Goal: Information Seeking & Learning: Learn about a topic

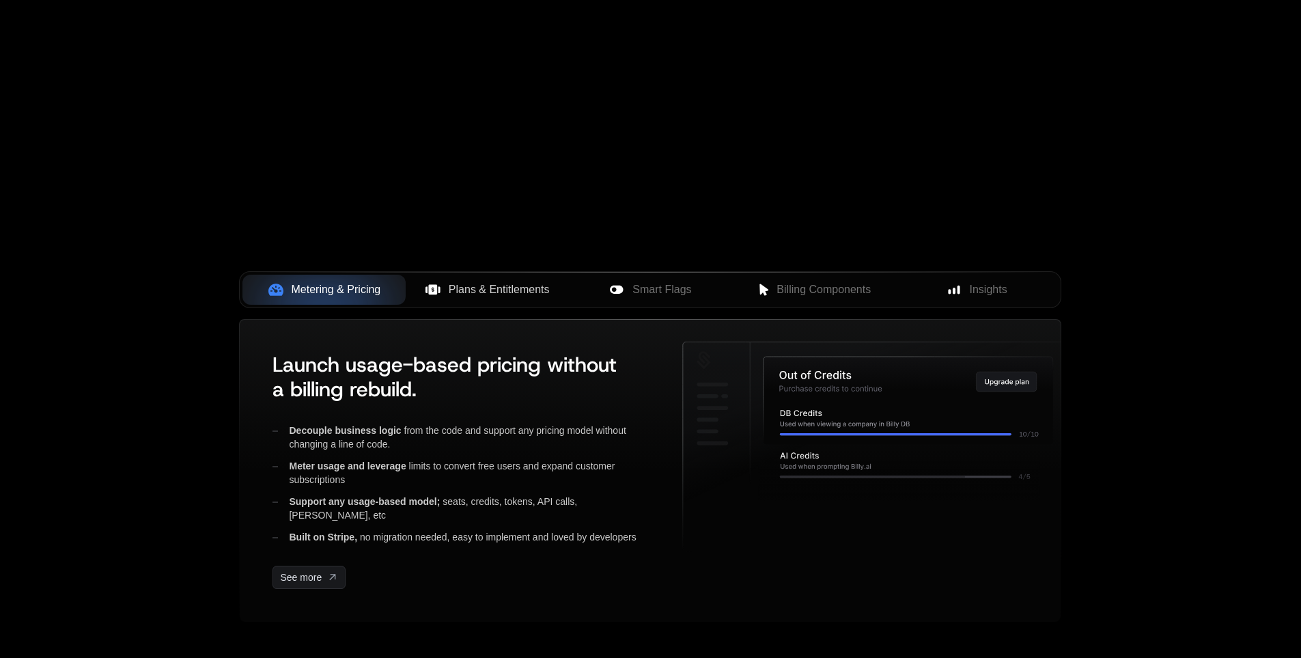
scroll to position [342, 0]
drag, startPoint x: 547, startPoint y: 299, endPoint x: 1149, endPoint y: 287, distance: 602.0
click at [1149, 287] on div "Products Developers Pricing Docs Resources Sign in Sign Up RELEASED Tiered pric…" at bounding box center [650, 215] width 1301 height 1114
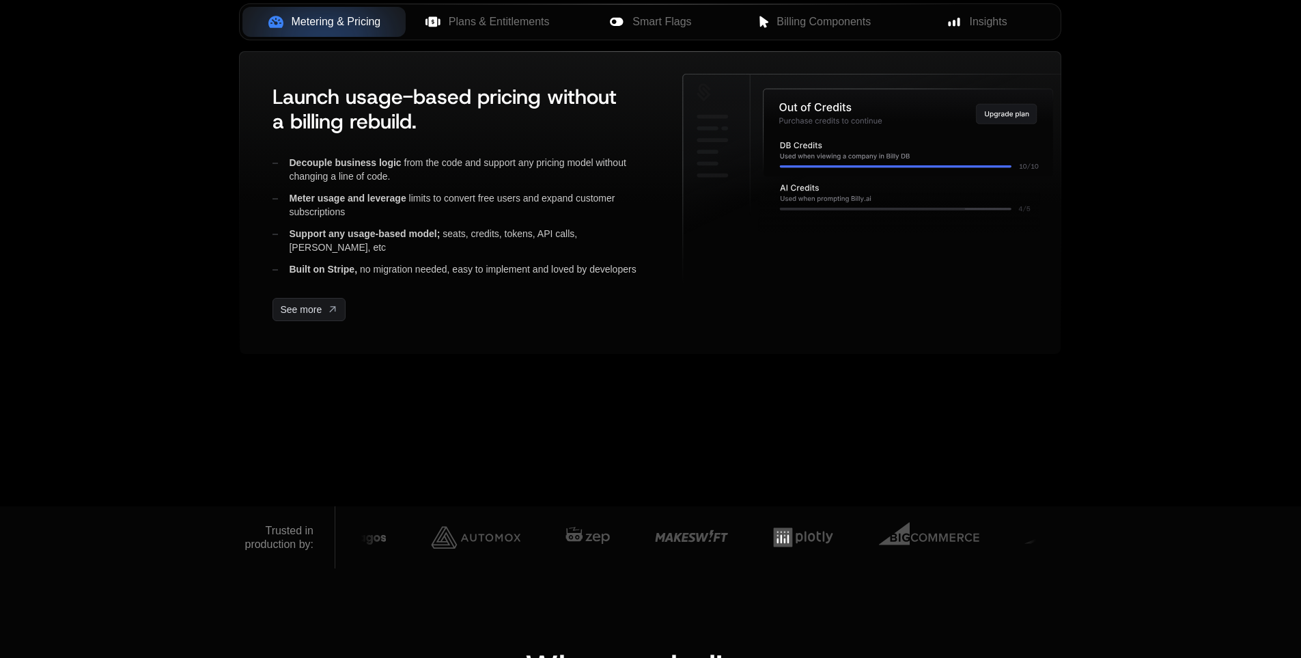
scroll to position [615, 0]
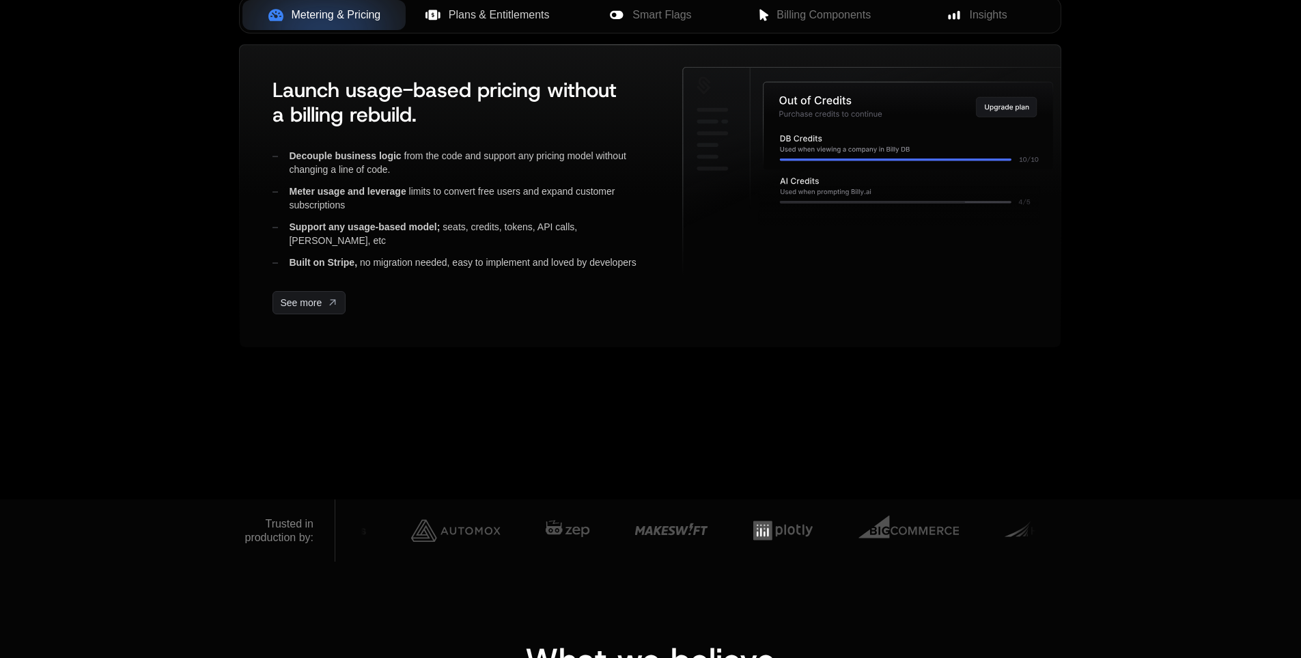
click at [487, 23] on span "Plans & Entitlements" at bounding box center [499, 15] width 101 height 16
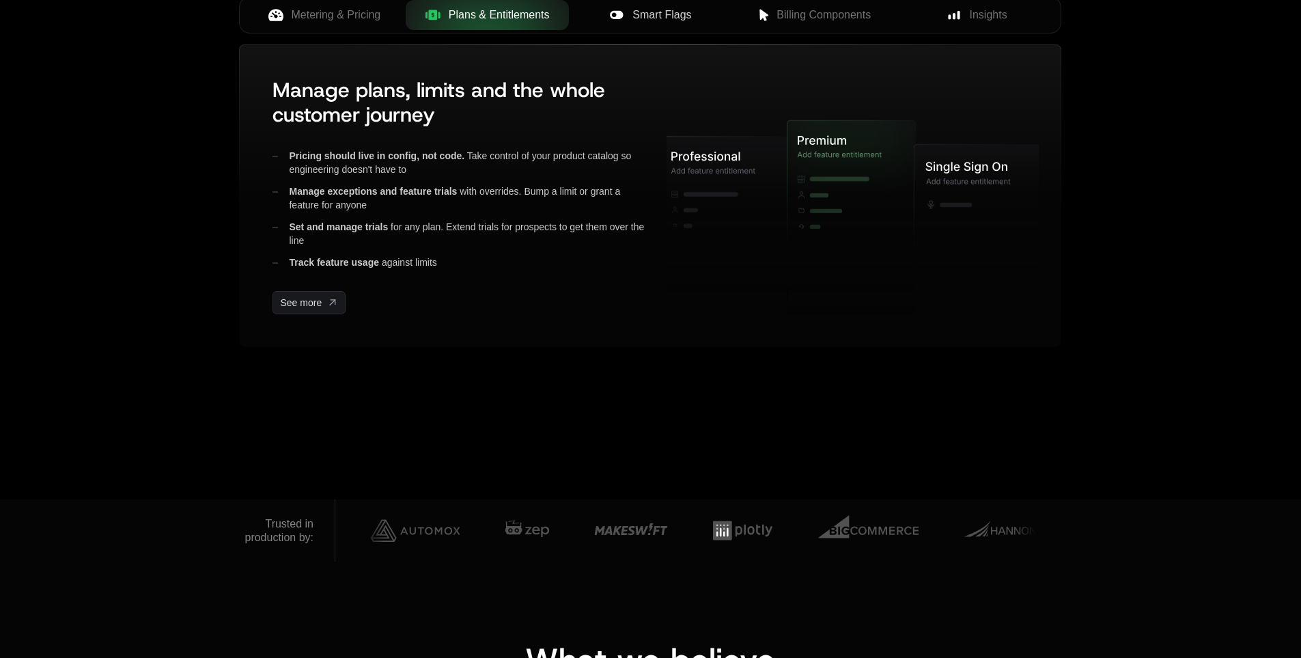
click at [610, 19] on icon at bounding box center [616, 15] width 13 height 8
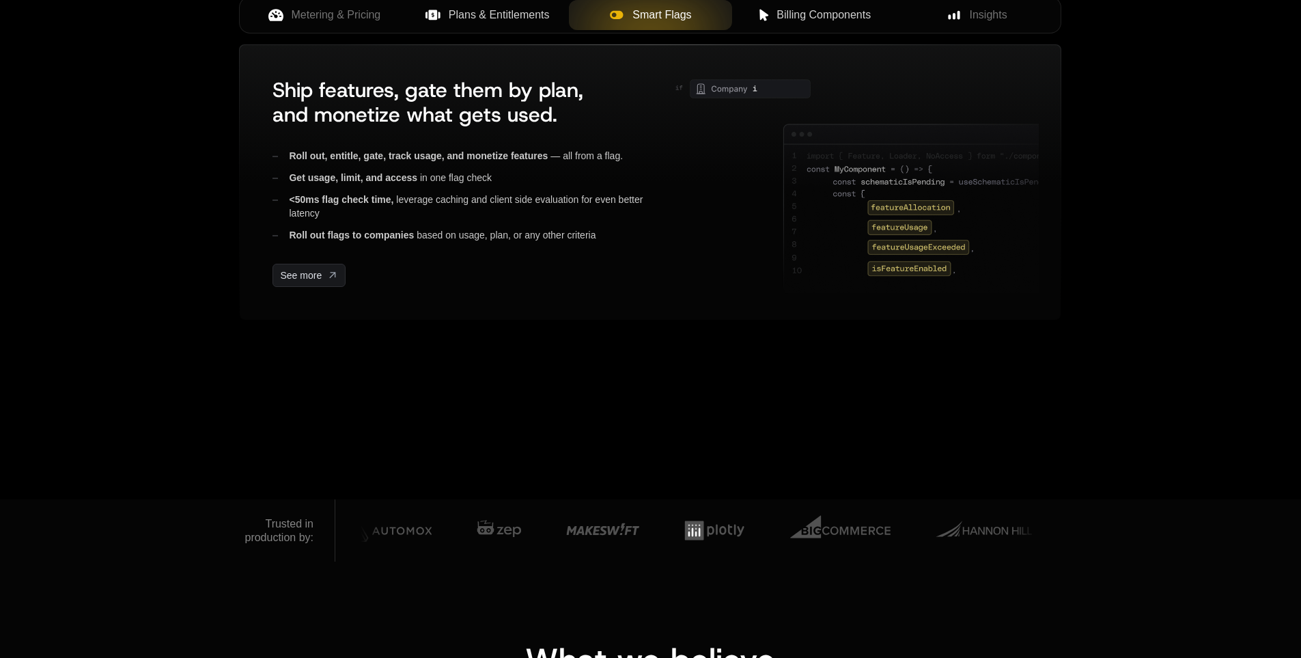
click at [794, 23] on span "Billing Components" at bounding box center [824, 15] width 94 height 16
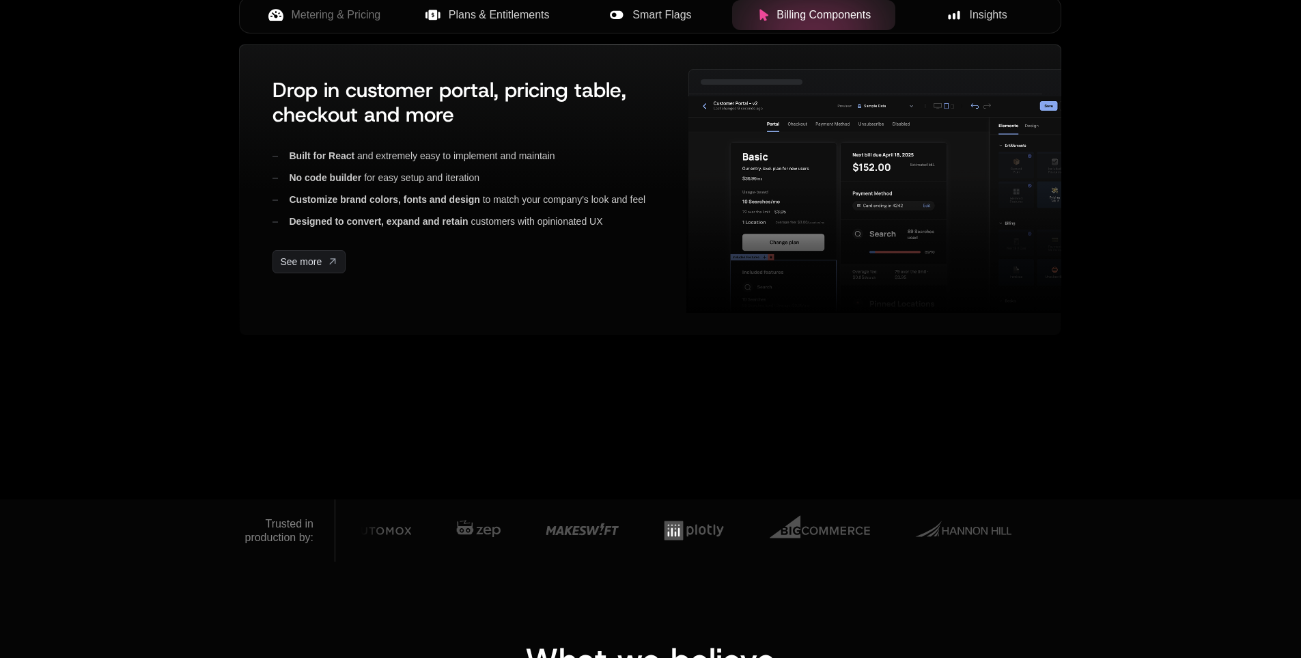
click at [970, 23] on span "Insights" at bounding box center [989, 15] width 38 height 16
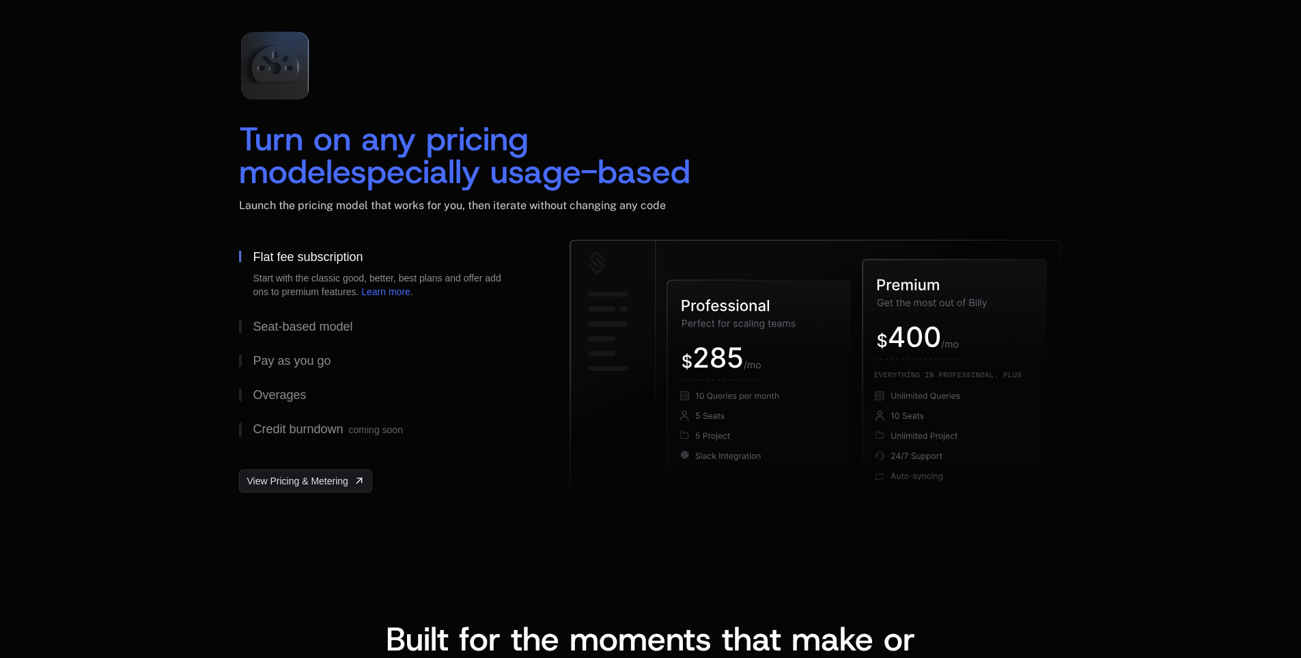
scroll to position [2459, 0]
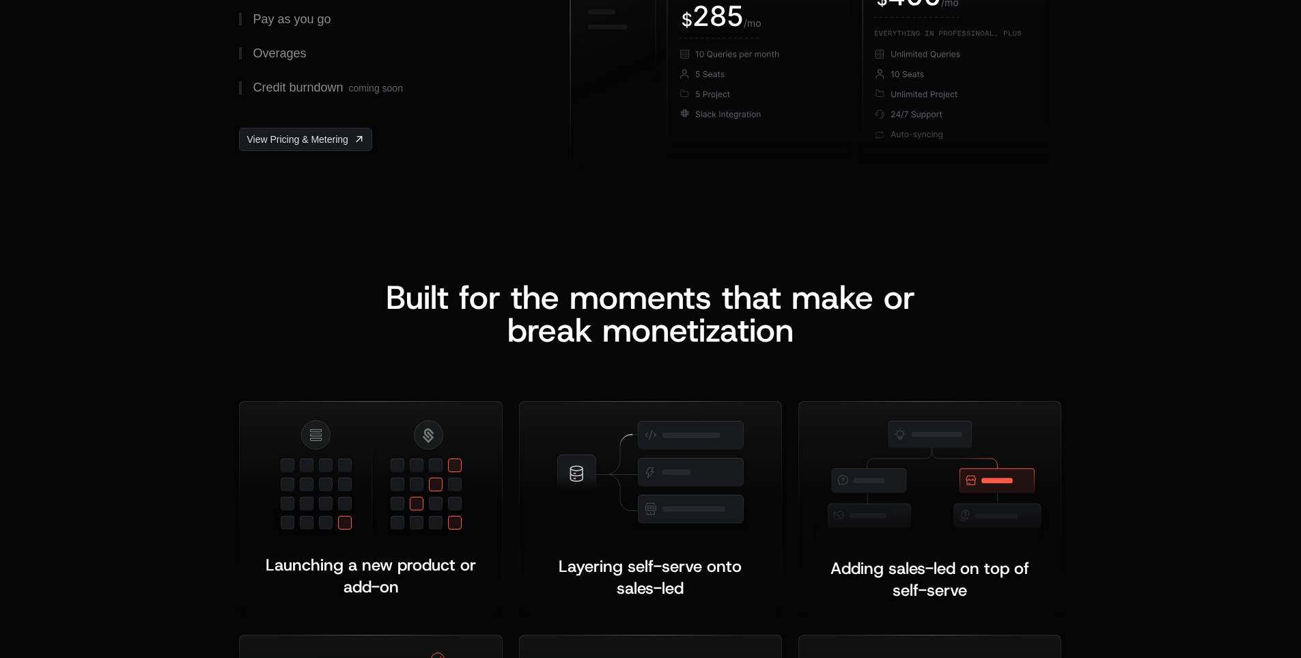
click at [314, 25] on div "Pay as you go" at bounding box center [292, 19] width 78 height 12
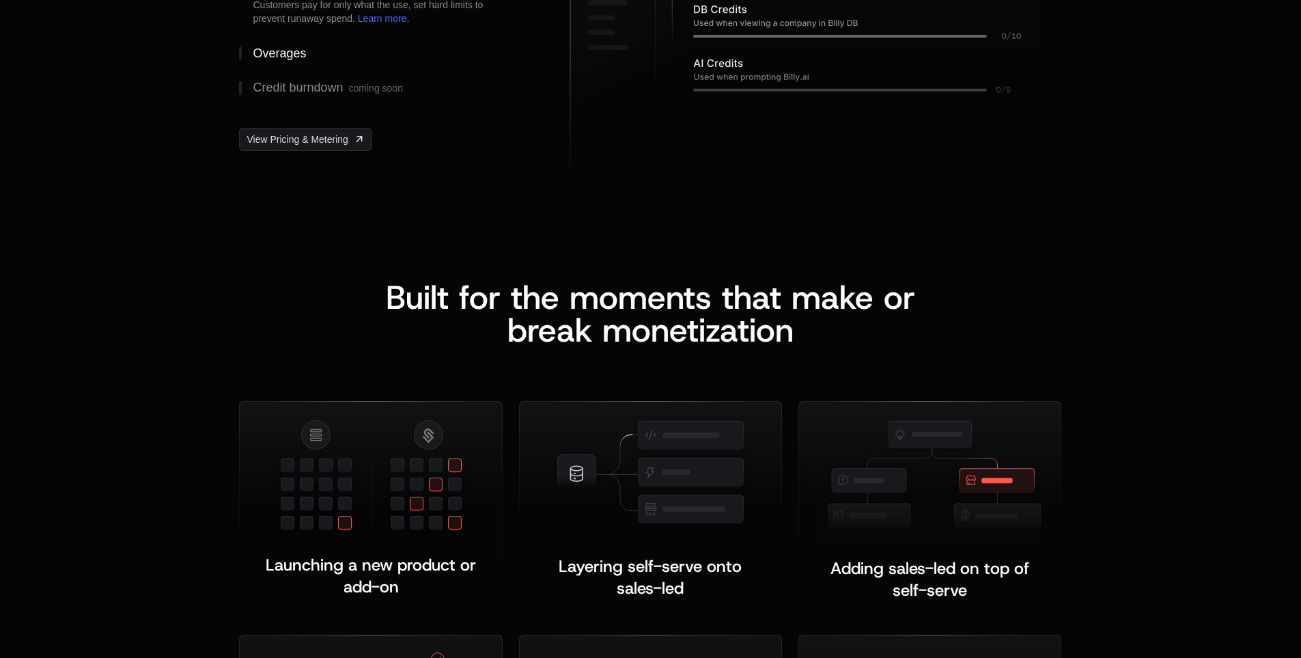
click at [310, 70] on button "Overages" at bounding box center [382, 53] width 287 height 34
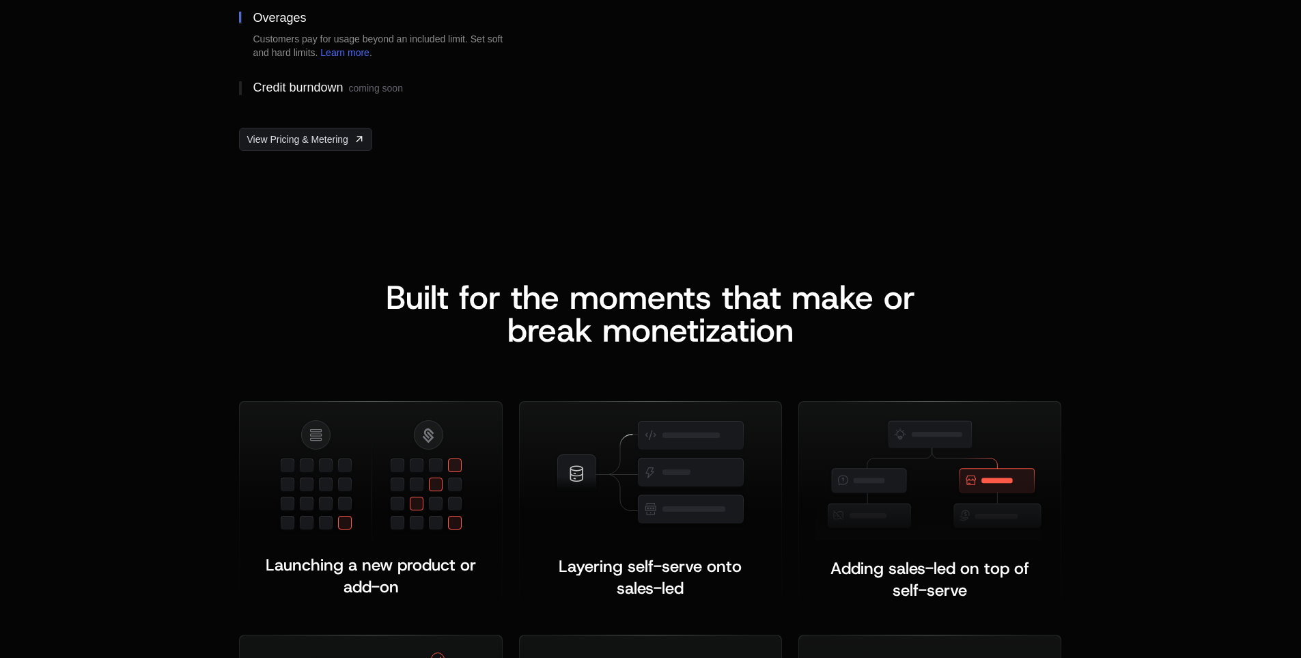
click at [312, 106] on button "Credit burndown coming soon" at bounding box center [382, 88] width 287 height 36
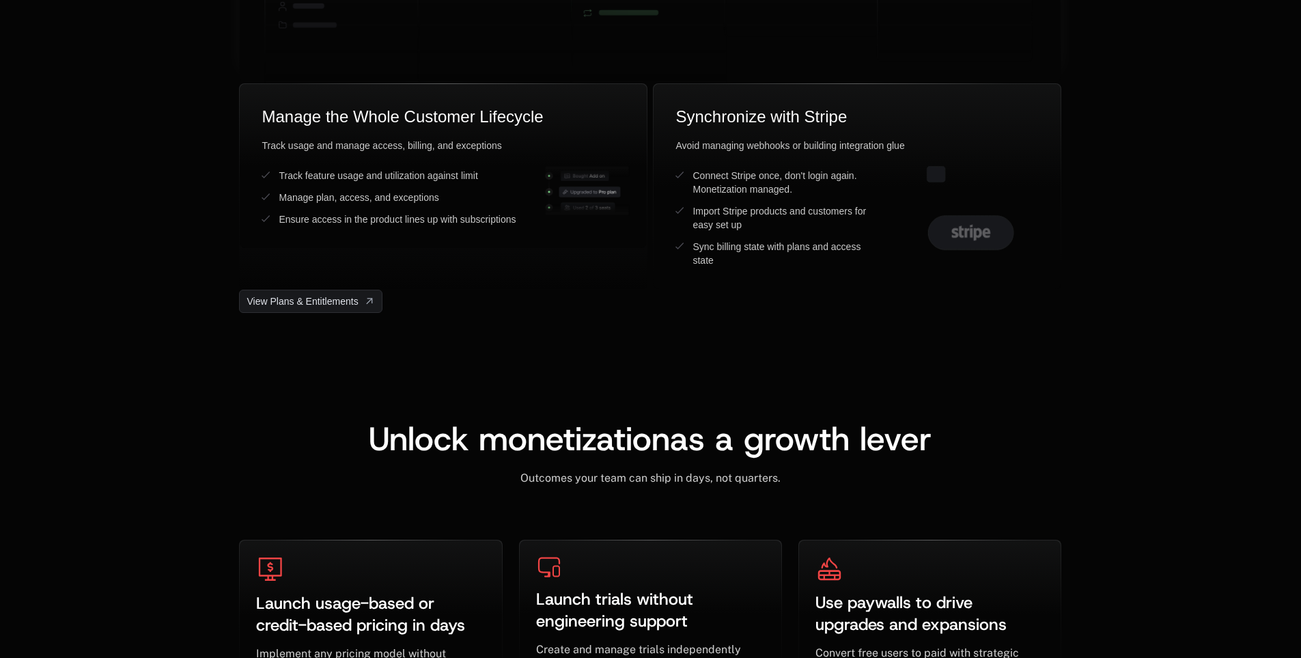
scroll to position [3894, 0]
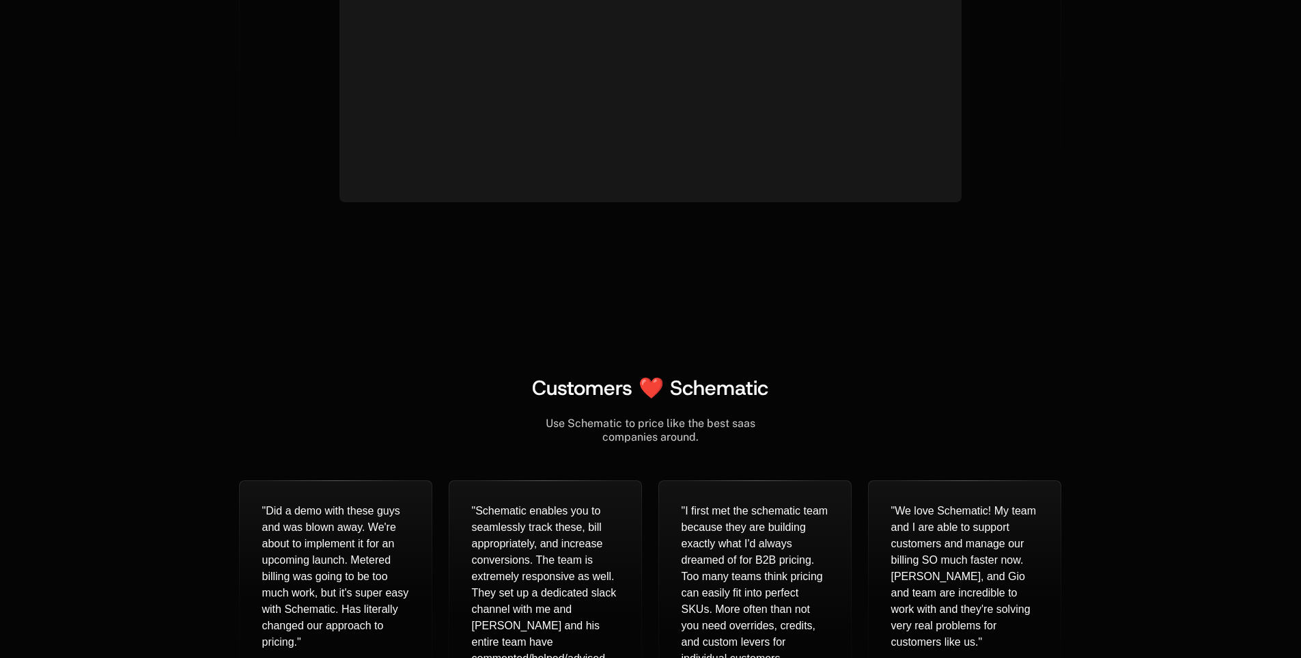
scroll to position [5465, 0]
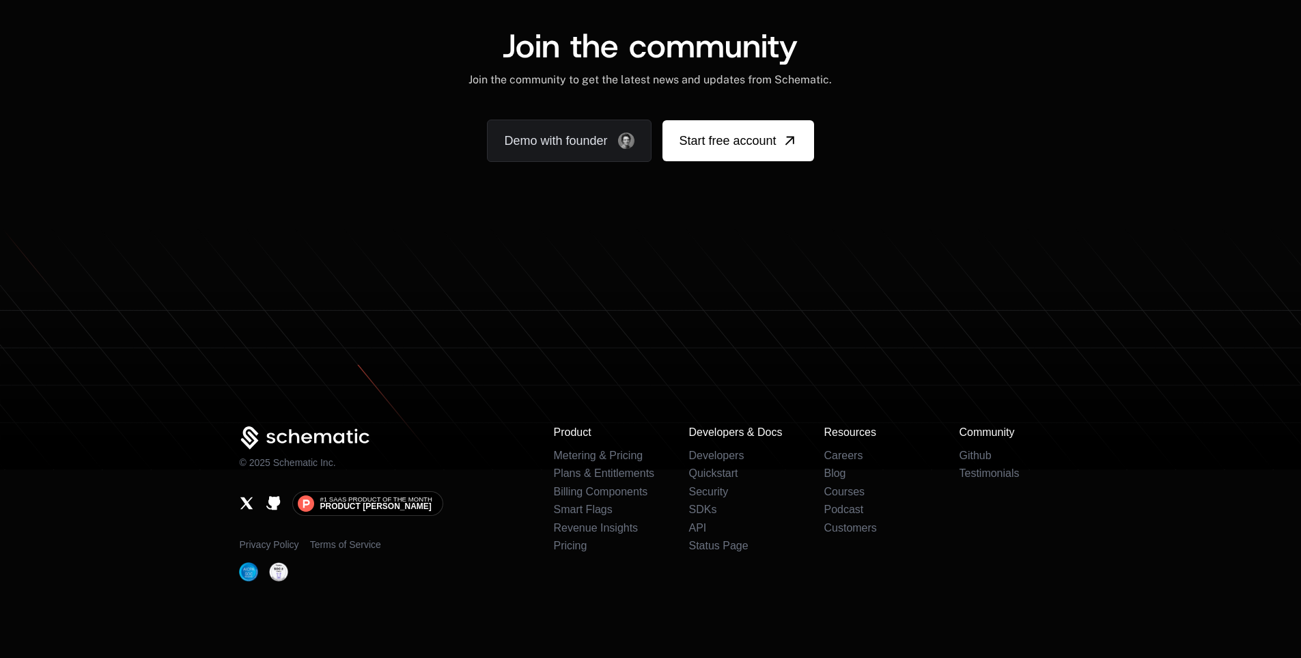
scroll to position [10044, 0]
